Goal: Task Accomplishment & Management: Manage account settings

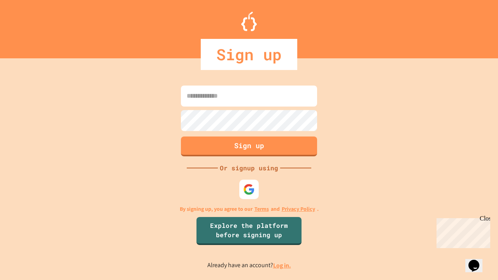
click at [282, 265] on link "Log in." at bounding box center [282, 265] width 18 height 8
